Goal: Information Seeking & Learning: Find specific fact

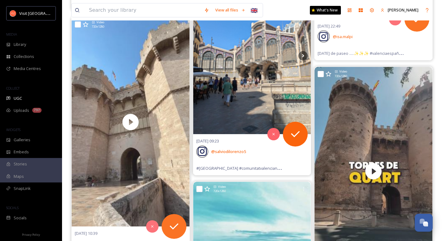
scroll to position [4395, 0]
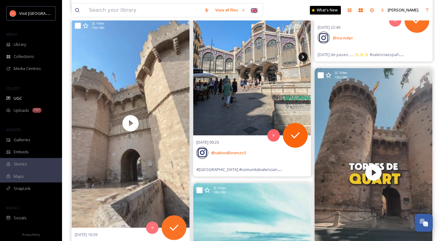
click at [301, 58] on icon at bounding box center [302, 56] width 9 height 9
click at [304, 59] on icon at bounding box center [302, 56] width 9 height 9
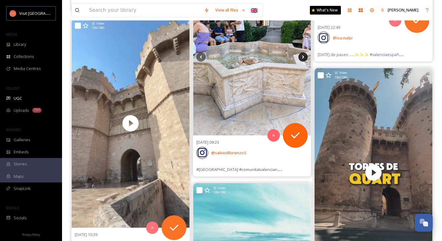
click at [304, 59] on icon at bounding box center [302, 56] width 9 height 9
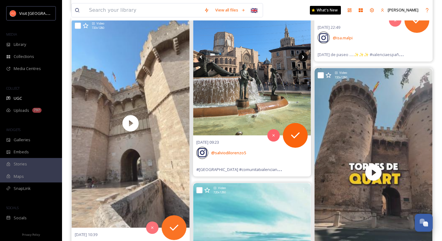
click at [304, 59] on icon at bounding box center [302, 56] width 9 height 9
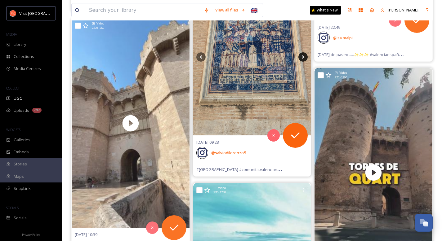
click at [304, 59] on icon at bounding box center [302, 56] width 9 height 9
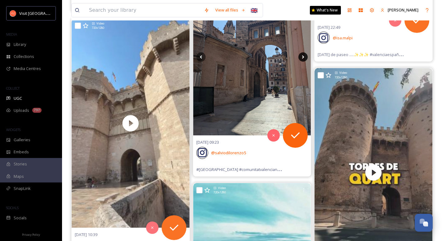
click at [304, 59] on icon at bounding box center [302, 56] width 9 height 9
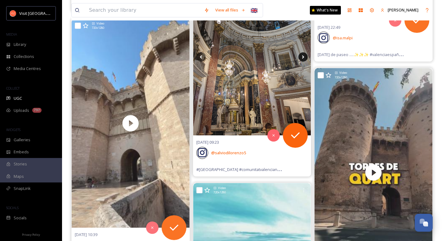
click at [304, 59] on icon at bounding box center [302, 56] width 9 height 9
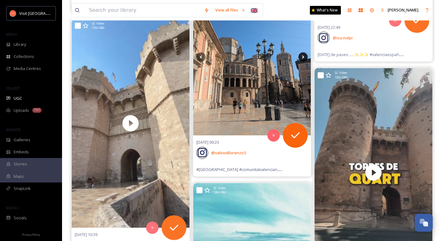
click at [304, 59] on icon at bounding box center [302, 56] width 9 height 9
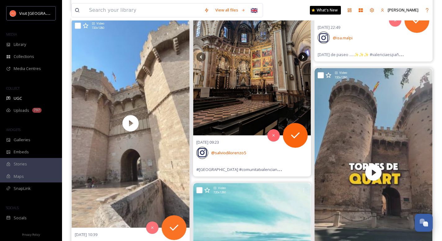
click at [304, 59] on icon at bounding box center [302, 56] width 9 height 9
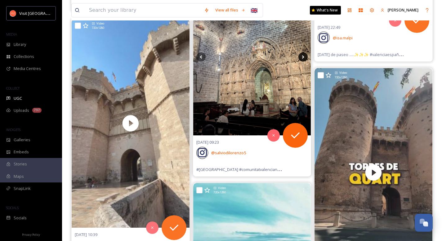
click at [304, 59] on icon at bounding box center [302, 56] width 9 height 9
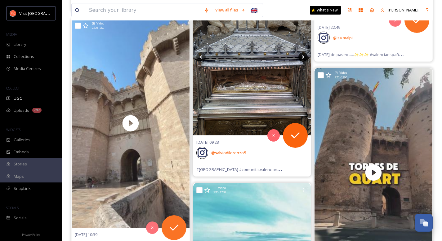
click at [304, 59] on icon at bounding box center [302, 56] width 9 height 9
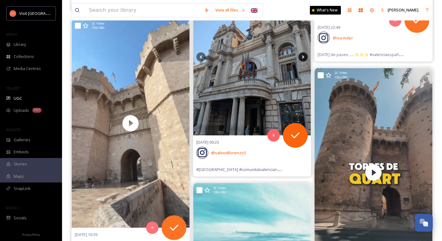
click at [304, 59] on icon at bounding box center [302, 56] width 9 height 9
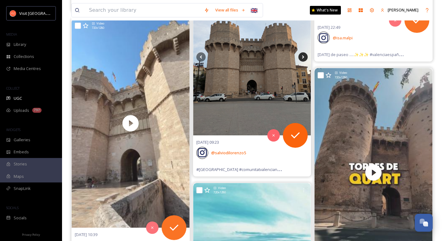
click at [304, 59] on icon at bounding box center [302, 56] width 9 height 9
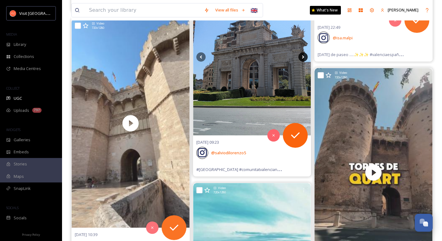
click at [304, 59] on icon at bounding box center [302, 56] width 9 height 9
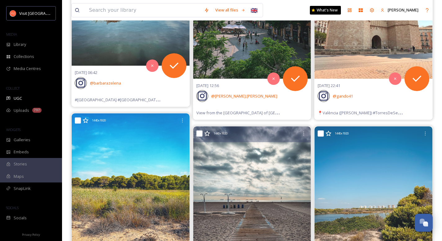
scroll to position [0, 0]
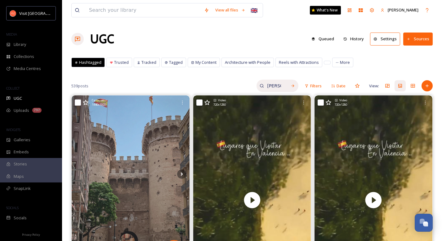
click at [275, 85] on input "[PERSON_NAME]" at bounding box center [274, 86] width 20 height 12
click at [275, 85] on input "[PERSON_NAME]" at bounding box center [261, 86] width 47 height 12
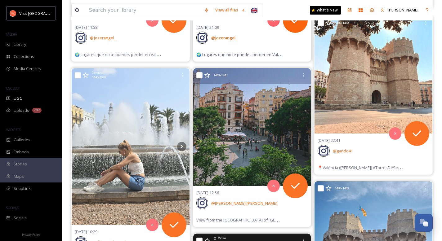
scroll to position [291, 0]
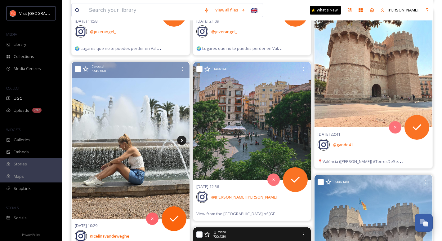
click at [182, 141] on icon at bounding box center [182, 140] width 2 height 3
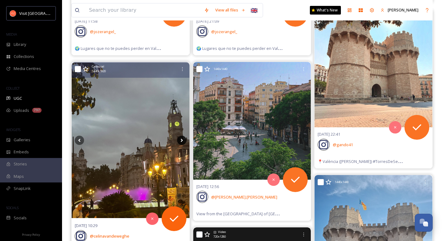
click at [182, 141] on icon at bounding box center [182, 140] width 2 height 3
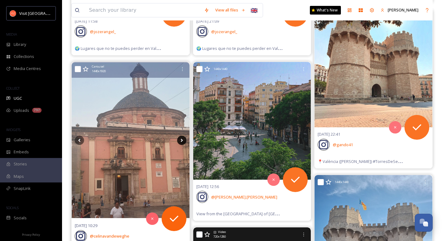
click at [182, 141] on icon at bounding box center [182, 140] width 2 height 3
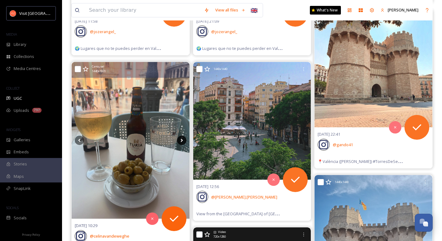
click at [182, 141] on icon at bounding box center [182, 140] width 2 height 3
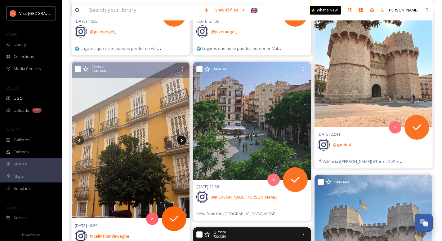
click at [182, 141] on icon at bounding box center [182, 140] width 2 height 3
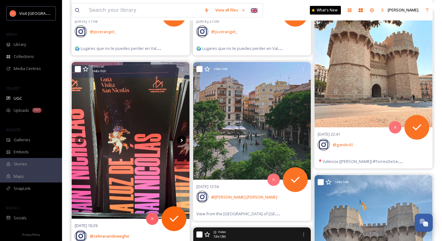
click at [182, 141] on icon at bounding box center [182, 140] width 2 height 3
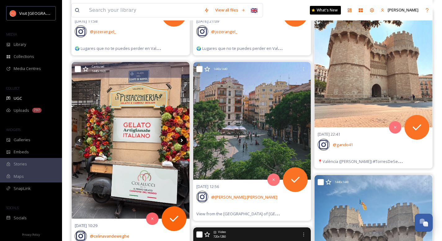
click at [182, 141] on icon at bounding box center [182, 140] width 2 height 3
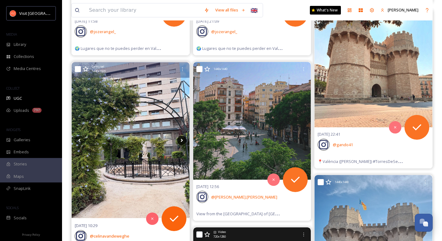
click at [182, 141] on icon at bounding box center [182, 140] width 2 height 3
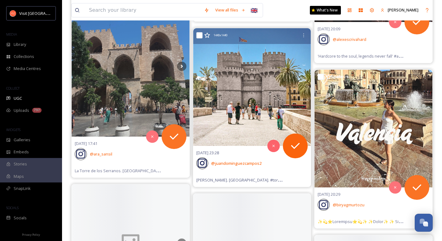
scroll to position [1916, 0]
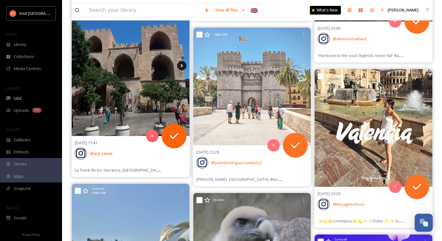
click at [183, 66] on icon at bounding box center [181, 65] width 9 height 9
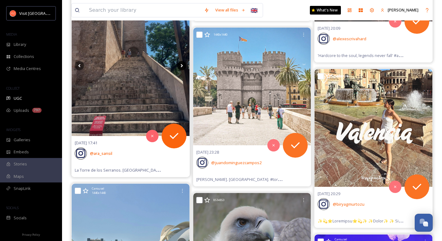
click at [182, 66] on icon at bounding box center [182, 65] width 2 height 3
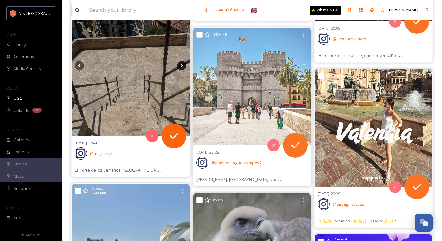
click at [182, 66] on icon at bounding box center [182, 65] width 2 height 3
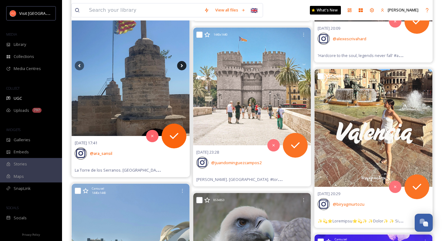
click at [182, 66] on icon at bounding box center [182, 65] width 2 height 3
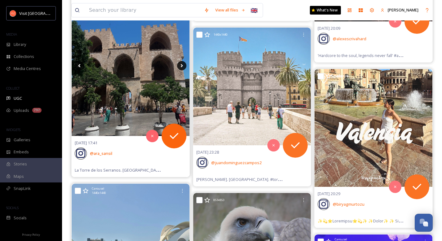
click at [182, 66] on icon at bounding box center [182, 65] width 2 height 3
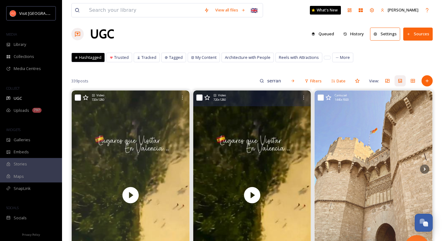
scroll to position [0, 0]
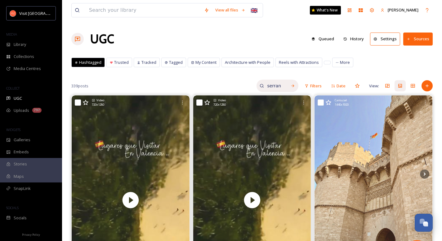
click at [271, 87] on input "serranos" at bounding box center [274, 86] width 20 height 12
click at [271, 87] on input "serranos" at bounding box center [261, 86] width 47 height 12
type input "ciudad de las artes"
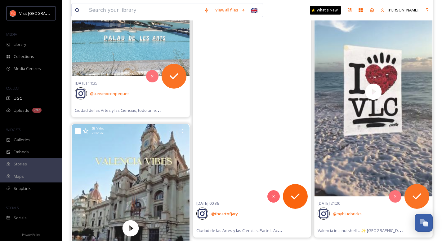
scroll to position [111, 0]
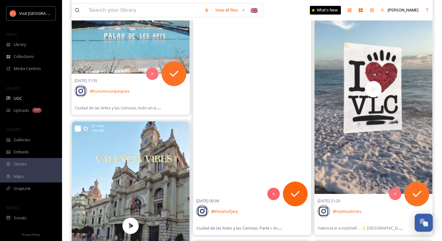
click at [222, 153] on video "Ciudad de las Artes y las Ciencias. Parte I. Acuarela en papel. \a\a#andor #sta…" at bounding box center [252, 89] width 118 height 210
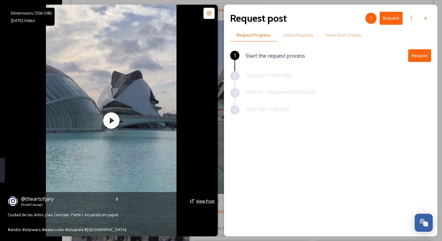
click at [197, 203] on span "View Post" at bounding box center [205, 202] width 19 height 6
click at [43, 200] on span "@ theartofjary" at bounding box center [37, 199] width 33 height 7
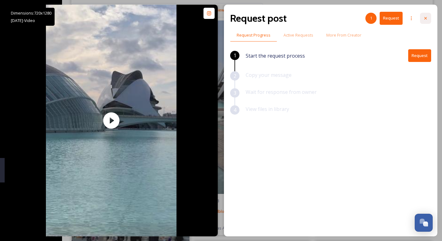
click at [425, 19] on icon at bounding box center [425, 18] width 5 height 5
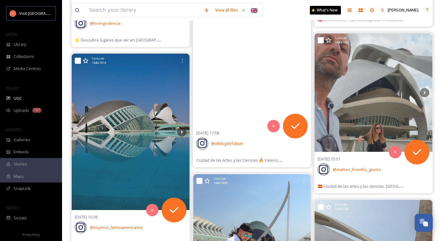
scroll to position [453, 0]
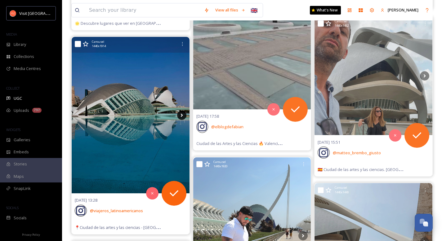
click at [183, 115] on icon at bounding box center [181, 115] width 9 height 9
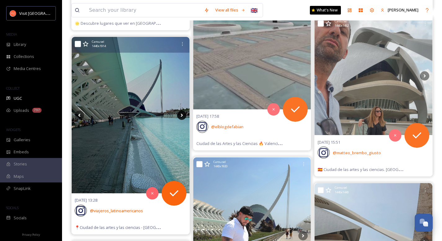
click at [183, 115] on icon at bounding box center [181, 115] width 9 height 9
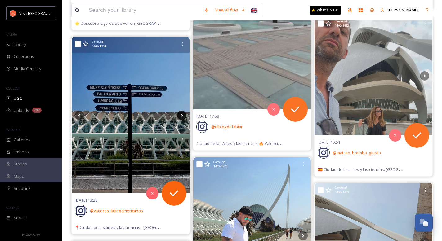
click at [183, 115] on icon at bounding box center [181, 115] width 9 height 9
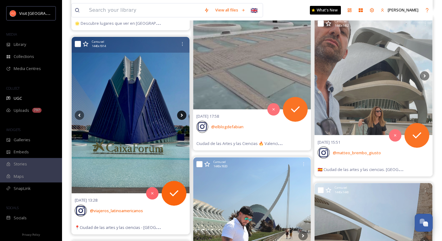
click at [183, 115] on icon at bounding box center [181, 115] width 9 height 9
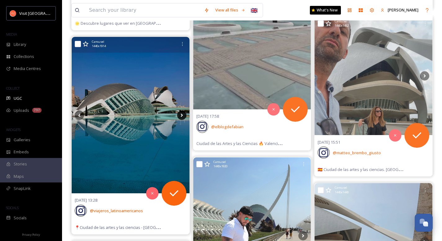
click at [183, 115] on icon at bounding box center [181, 115] width 9 height 9
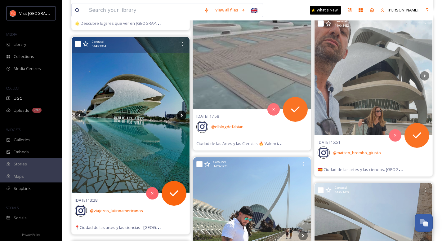
click at [183, 115] on icon at bounding box center [181, 115] width 9 height 9
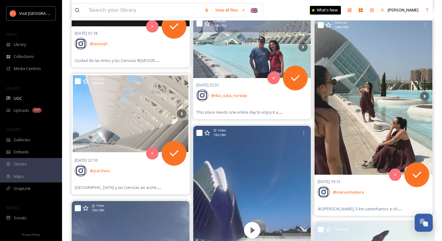
scroll to position [1833, 0]
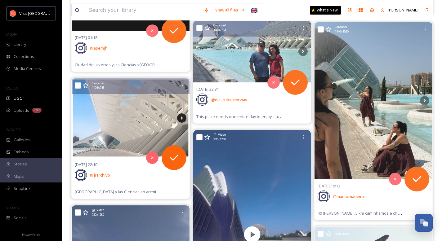
click at [182, 120] on icon at bounding box center [181, 118] width 9 height 9
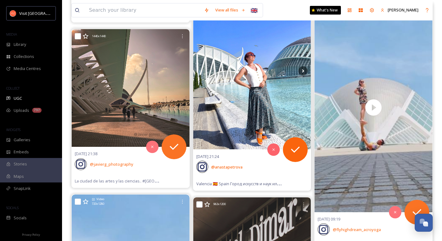
scroll to position [4438, 0]
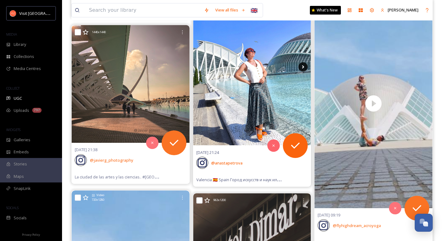
click at [303, 67] on icon at bounding box center [303, 66] width 2 height 3
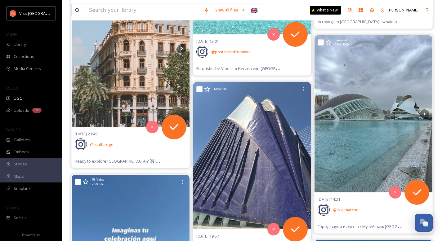
scroll to position [4917, 0]
